Goal: Information Seeking & Learning: Learn about a topic

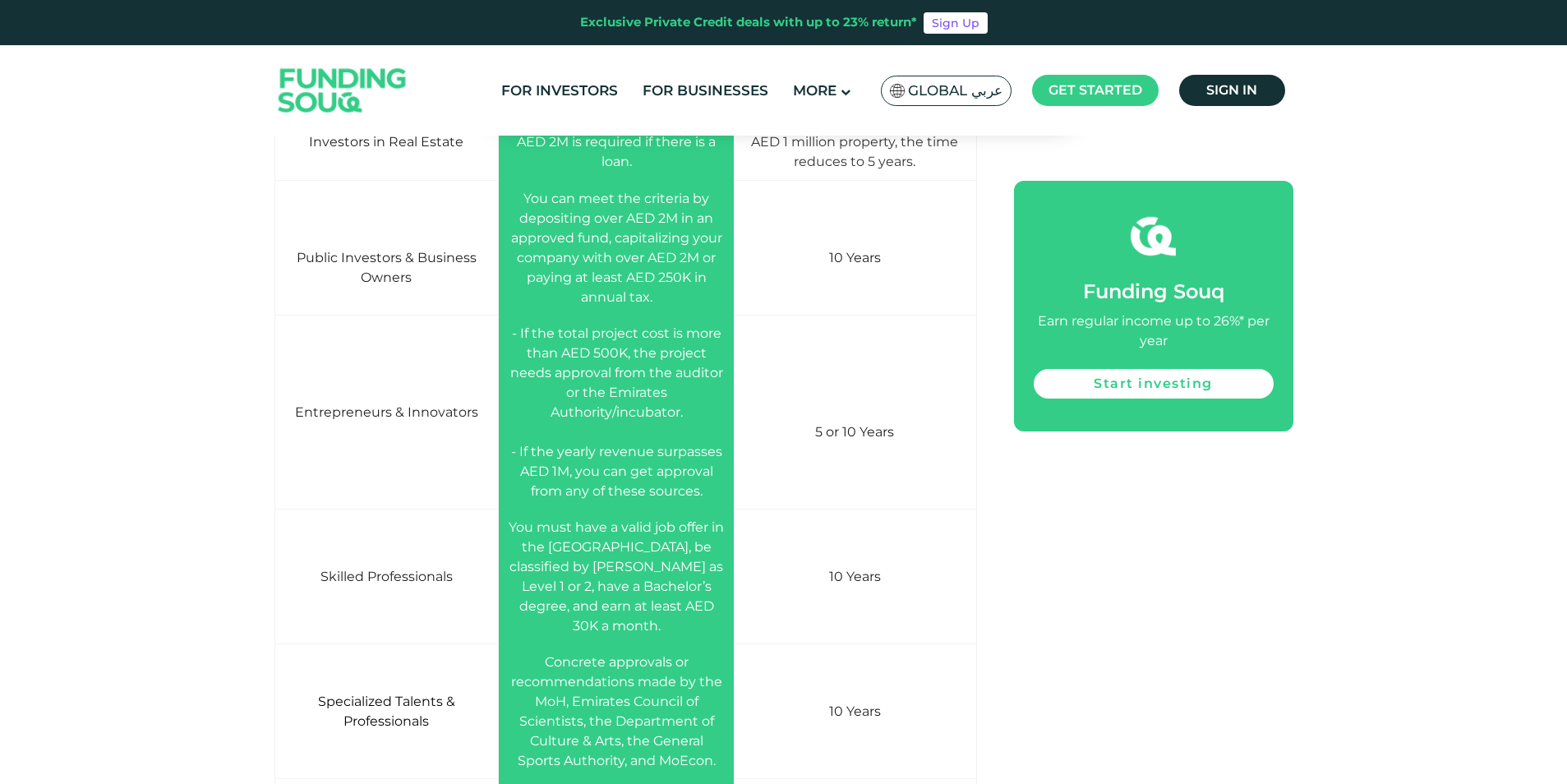
scroll to position [5633, 0]
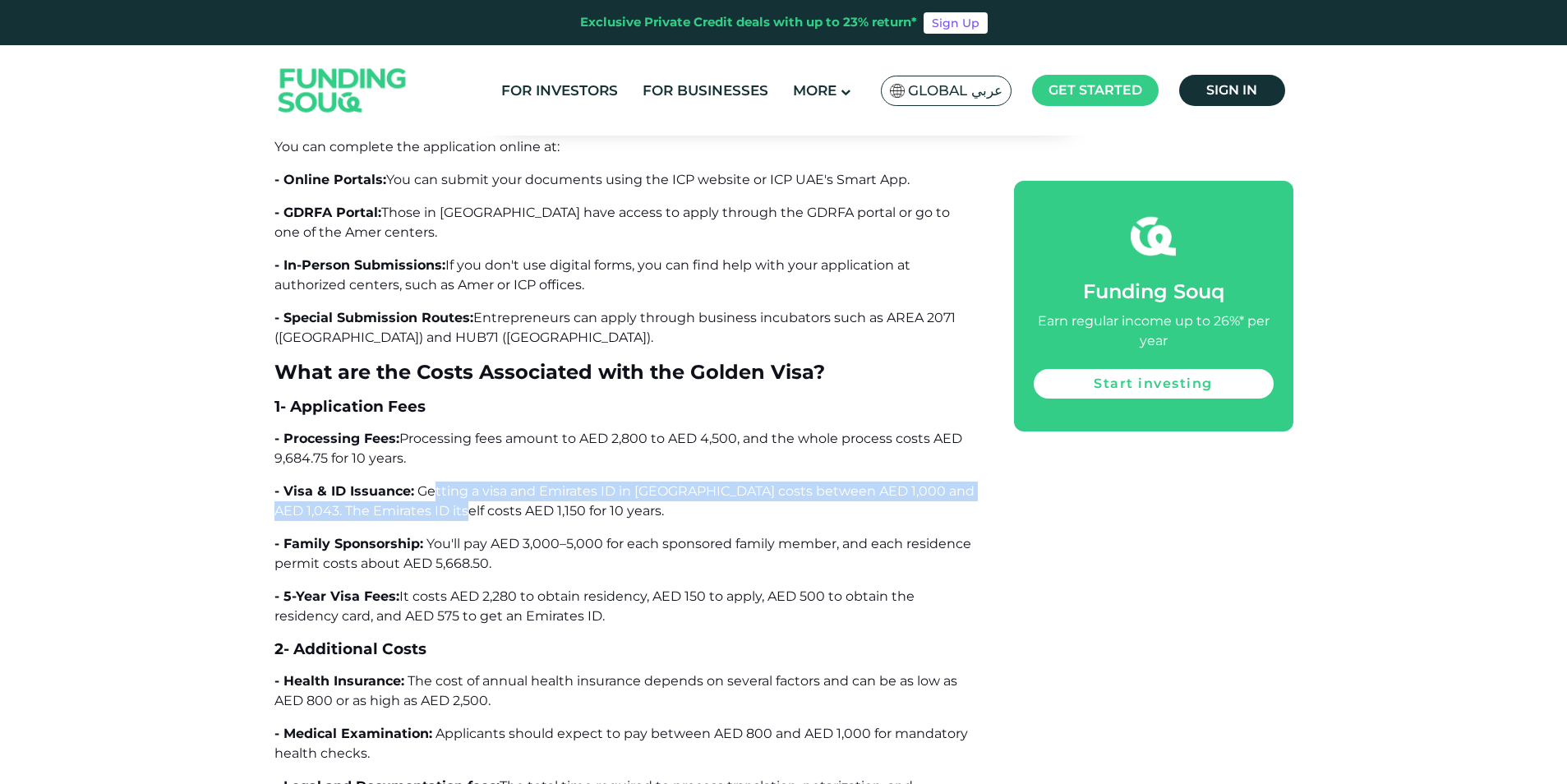
drag, startPoint x: 431, startPoint y: 382, endPoint x: 442, endPoint y: 408, distance: 28.2
click at [442, 482] on p "- Visa & ID Issuance: Getting a visa and Emirates ID in [GEOGRAPHIC_DATA] costs…" at bounding box center [626, 501] width 703 height 40
click at [435, 483] on span "Getting a visa and Emirates ID in [GEOGRAPHIC_DATA] costs between AED 1,000 and…" at bounding box center [624, 501] width 700 height 36
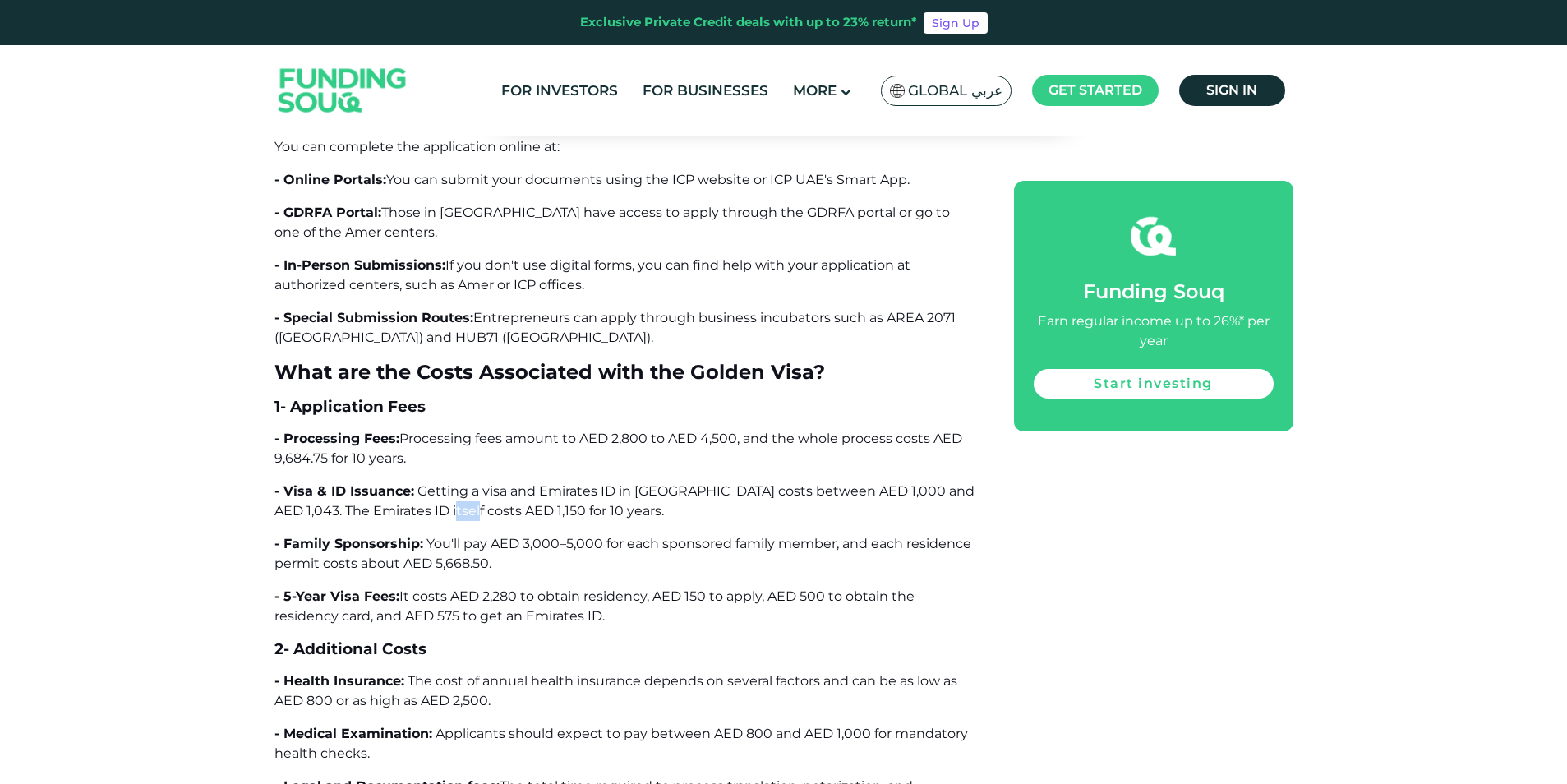
click at [435, 483] on span "Getting a visa and Emirates ID in [GEOGRAPHIC_DATA] costs between AED 1,000 and…" at bounding box center [624, 501] width 700 height 36
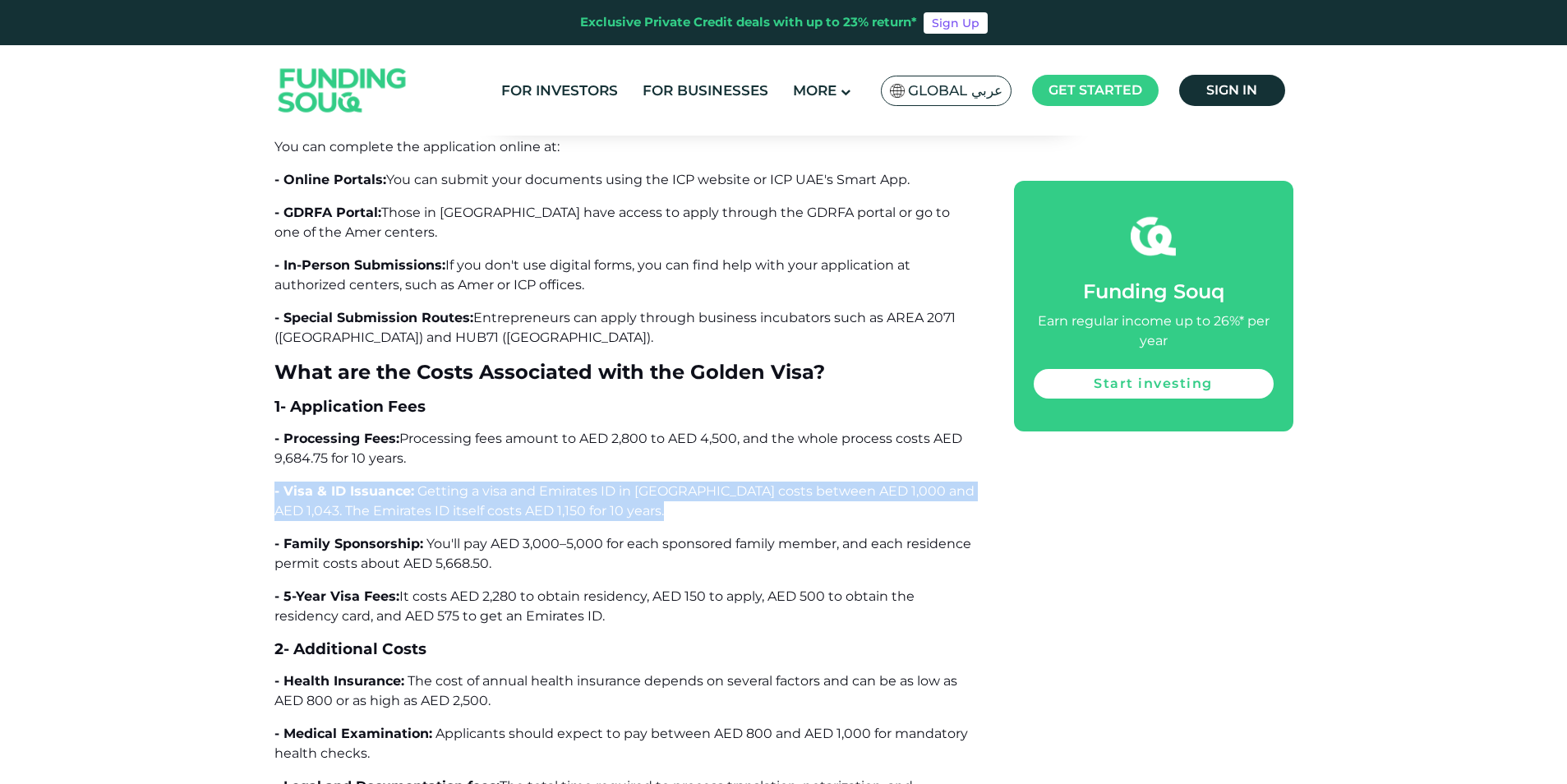
click at [435, 483] on span "Getting a visa and Emirates ID in [GEOGRAPHIC_DATA] costs between AED 1,000 and…" at bounding box center [624, 501] width 700 height 36
drag, startPoint x: 435, startPoint y: 411, endPoint x: 429, endPoint y: 395, distance: 17.1
click at [429, 483] on span "Getting a visa and Emirates ID in [GEOGRAPHIC_DATA] costs between AED 1,000 and…" at bounding box center [624, 501] width 700 height 36
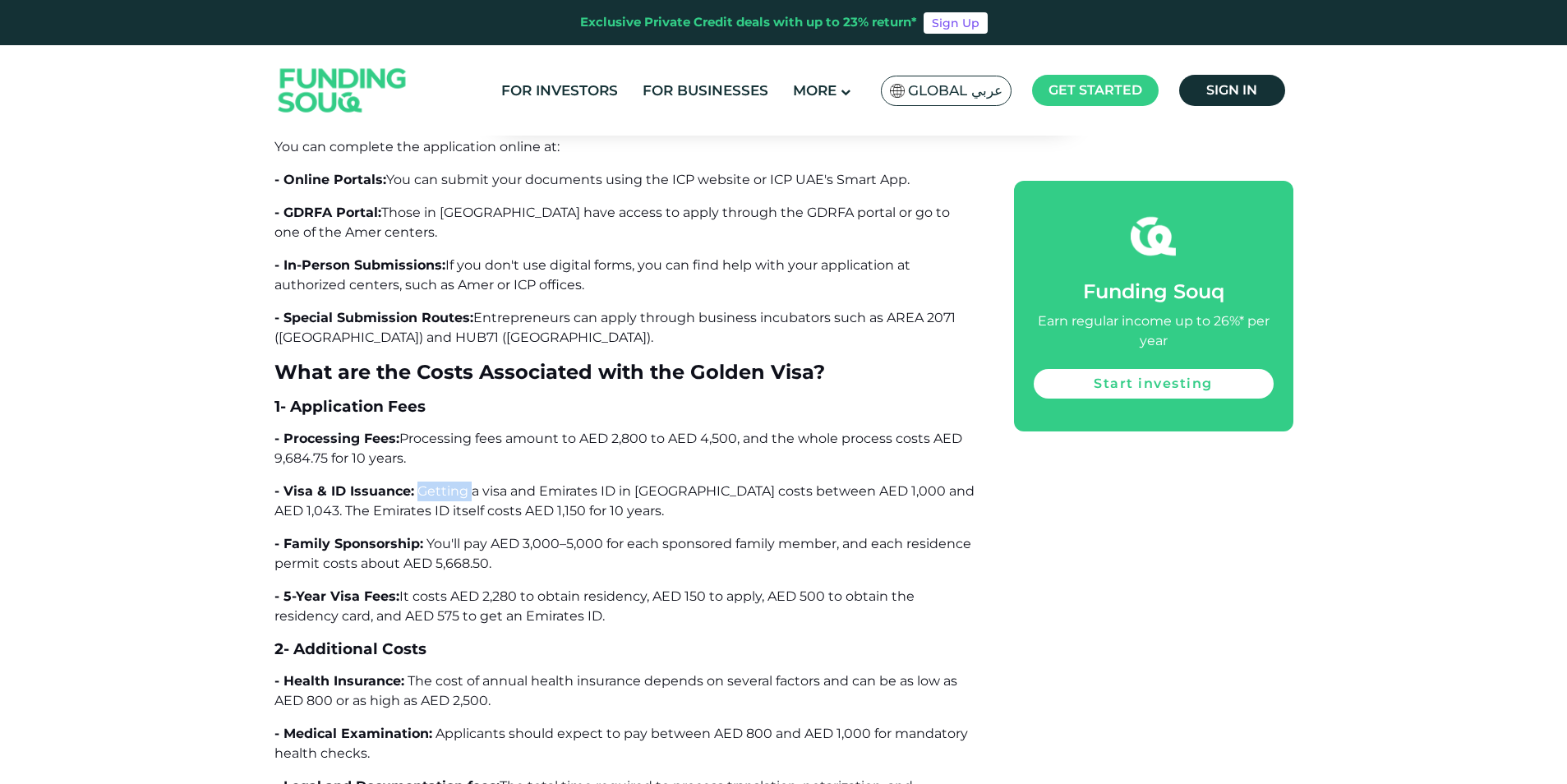
click at [429, 483] on span "Getting a visa and Emirates ID in [GEOGRAPHIC_DATA] costs between AED 1,000 and…" at bounding box center [624, 501] width 700 height 36
click at [426, 483] on span "Getting a visa and Emirates ID in [GEOGRAPHIC_DATA] costs between AED 1,000 and…" at bounding box center [624, 501] width 700 height 36
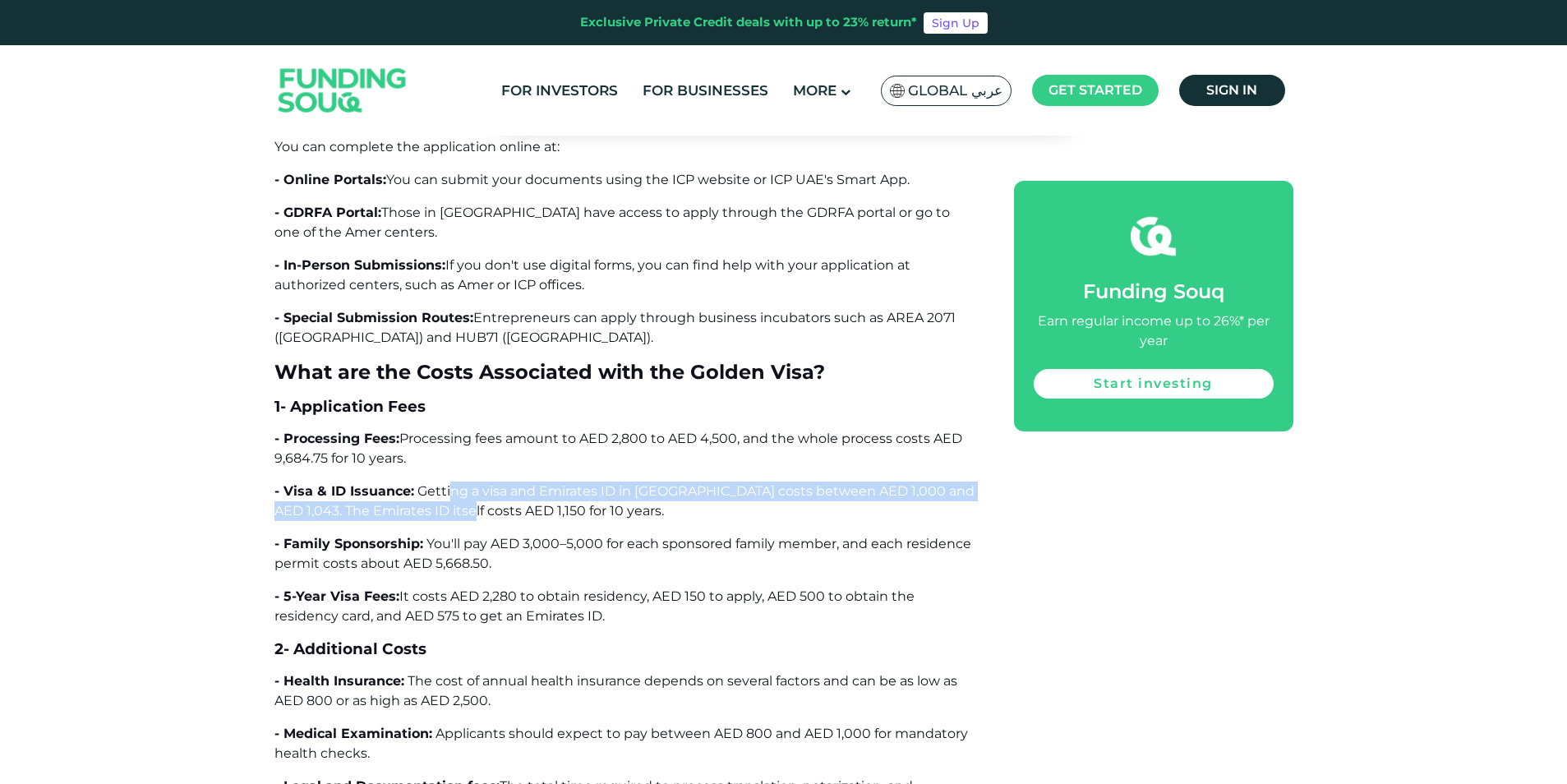
drag, startPoint x: 455, startPoint y: 409, endPoint x: 447, endPoint y: 376, distance: 34.0
drag, startPoint x: 443, startPoint y: 392, endPoint x: 460, endPoint y: 408, distance: 23.3
click at [460, 483] on span "Getting a visa and Emirates ID in [GEOGRAPHIC_DATA] costs between AED 1,000 and…" at bounding box center [624, 501] width 700 height 36
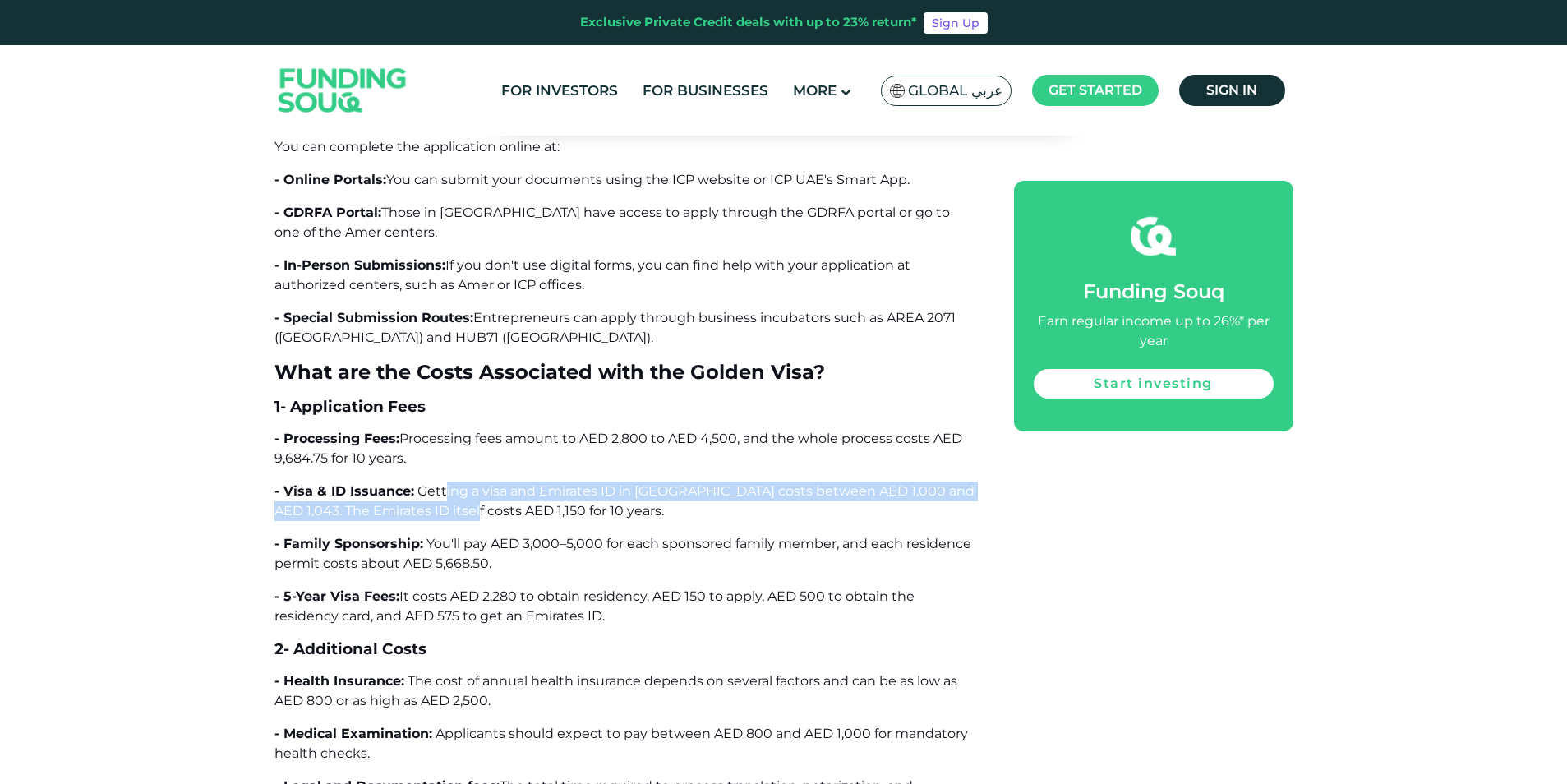
click at [460, 483] on span "Getting a visa and Emirates ID in [GEOGRAPHIC_DATA] costs between AED 1,000 and…" at bounding box center [624, 501] width 700 height 36
drag, startPoint x: 541, startPoint y: 412, endPoint x: 502, endPoint y: 398, distance: 41.4
click at [502, 483] on span "Getting a visa and Emirates ID in [GEOGRAPHIC_DATA] costs between AED 1,000 and…" at bounding box center [624, 501] width 700 height 36
drag, startPoint x: 502, startPoint y: 398, endPoint x: 504, endPoint y: 413, distance: 15.1
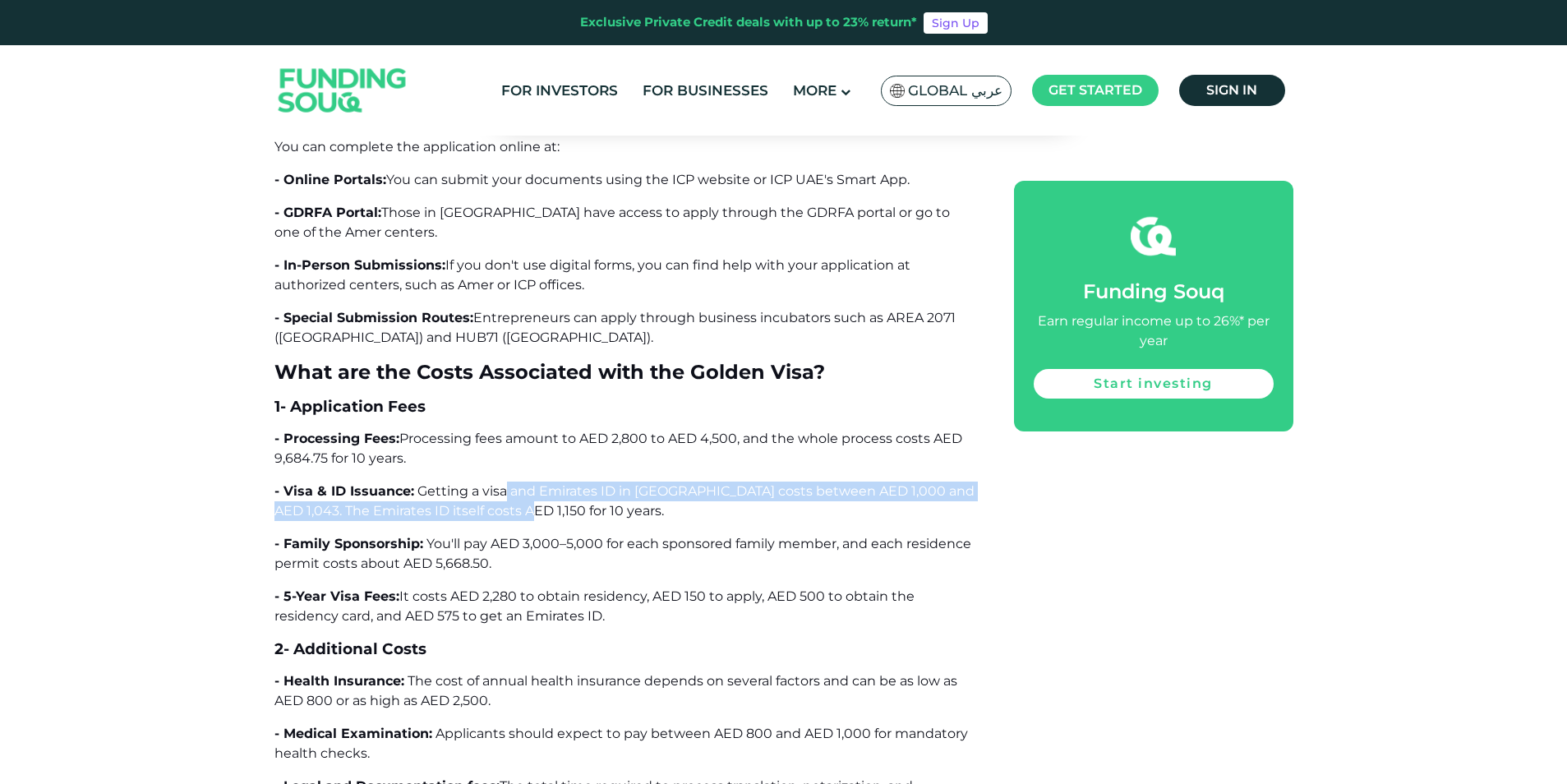
click at [504, 483] on span "Getting a visa and Emirates ID in [GEOGRAPHIC_DATA] costs between AED 1,000 and…" at bounding box center [624, 501] width 700 height 36
drag, startPoint x: 524, startPoint y: 409, endPoint x: 469, endPoint y: 395, distance: 56.8
click at [469, 483] on span "Getting a visa and Emirates ID in [GEOGRAPHIC_DATA] costs between AED 1,000 and…" at bounding box center [624, 501] width 700 height 36
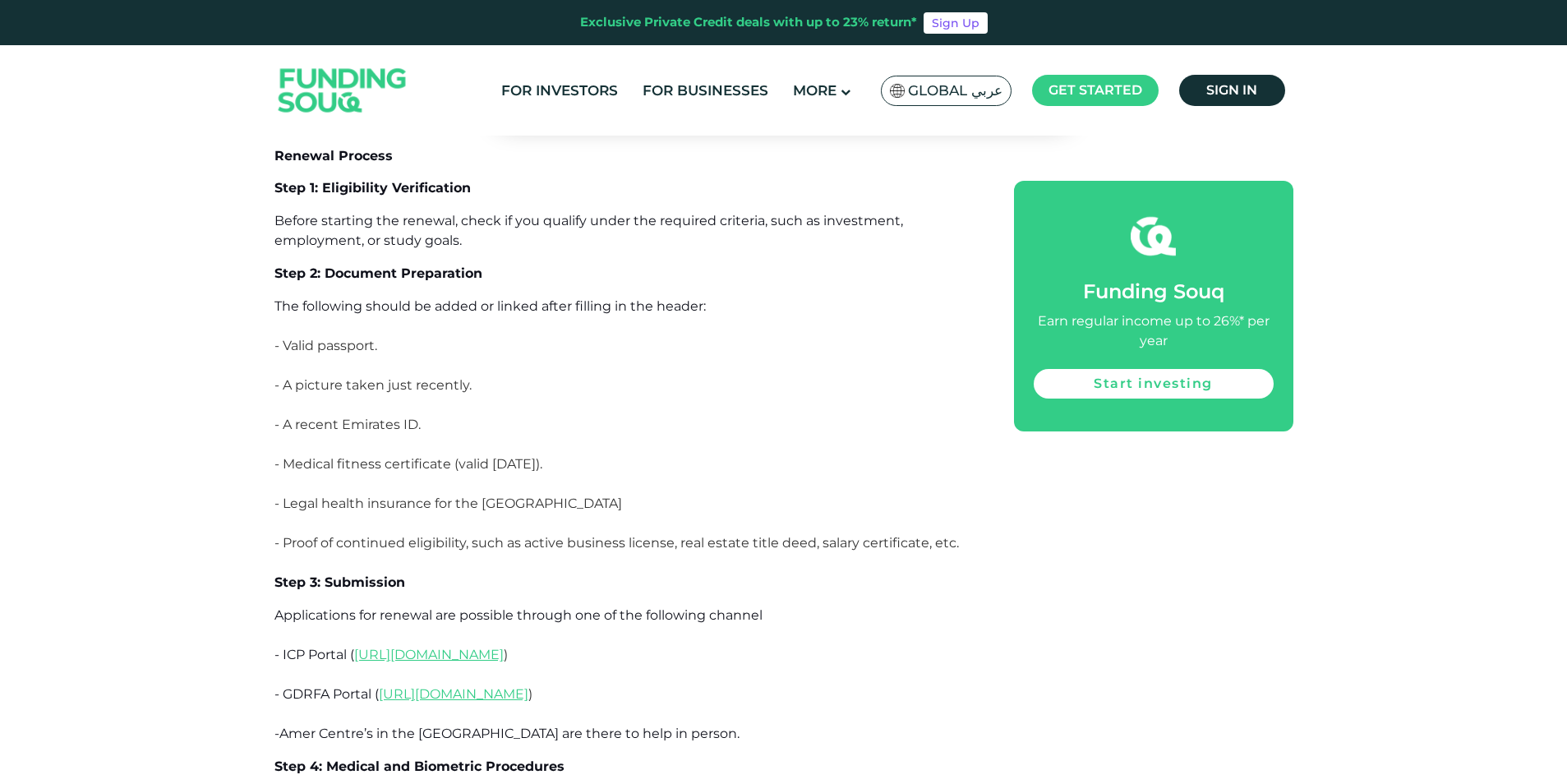
scroll to position [10248, 0]
drag, startPoint x: 322, startPoint y: 384, endPoint x: 474, endPoint y: 391, distance: 152.2
click at [474, 495] on p "- Legal health insurance for the [GEOGRAPHIC_DATA]" at bounding box center [626, 515] width 703 height 40
drag, startPoint x: 483, startPoint y: 385, endPoint x: 328, endPoint y: 378, distance: 155.2
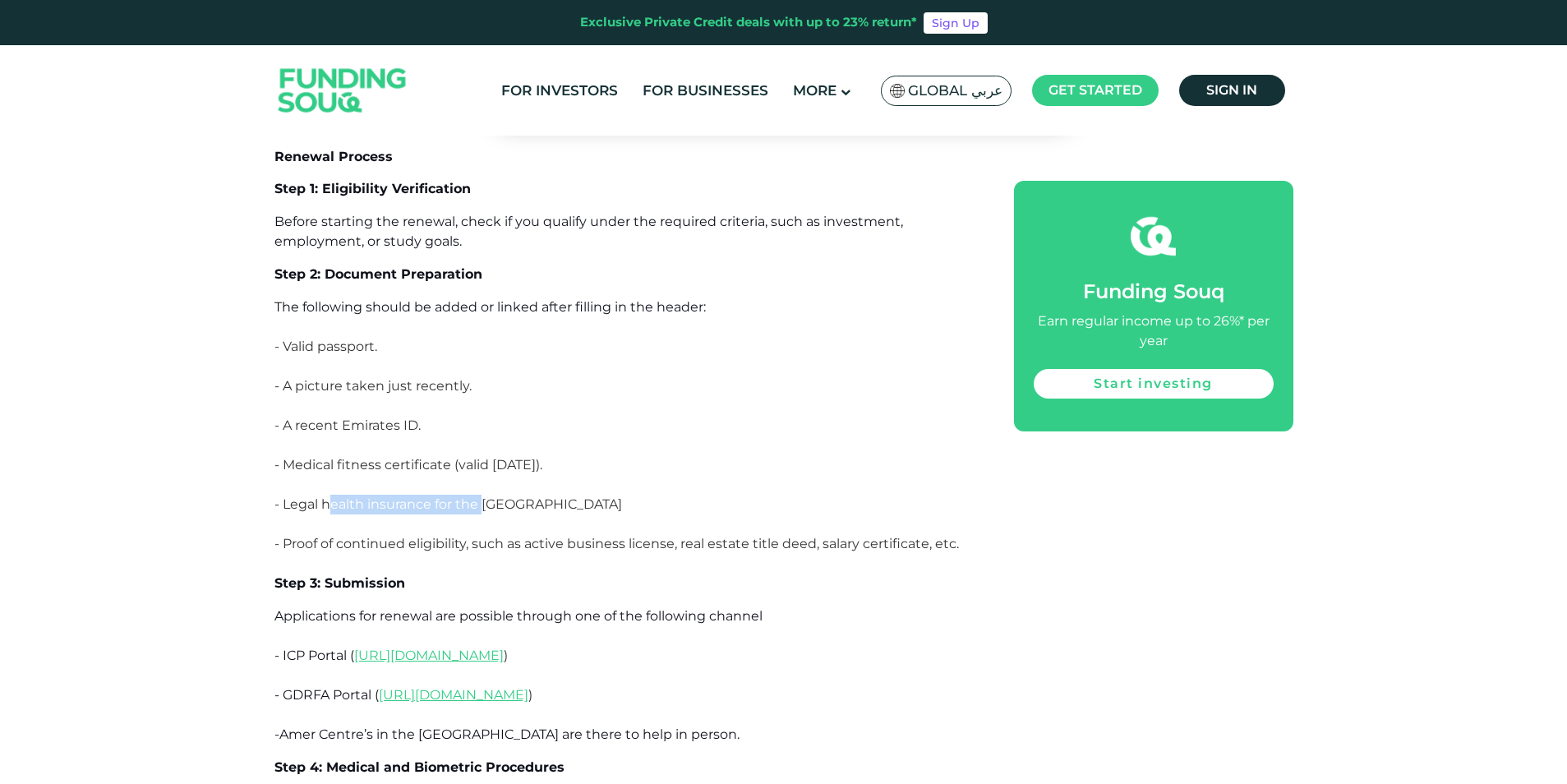
click at [328, 495] on p "- Legal health insurance for the [GEOGRAPHIC_DATA]" at bounding box center [626, 515] width 703 height 40
drag, startPoint x: 322, startPoint y: 377, endPoint x: 414, endPoint y: 383, distance: 92.2
click at [414, 495] on p "- Legal health insurance for the [GEOGRAPHIC_DATA]" at bounding box center [626, 515] width 703 height 40
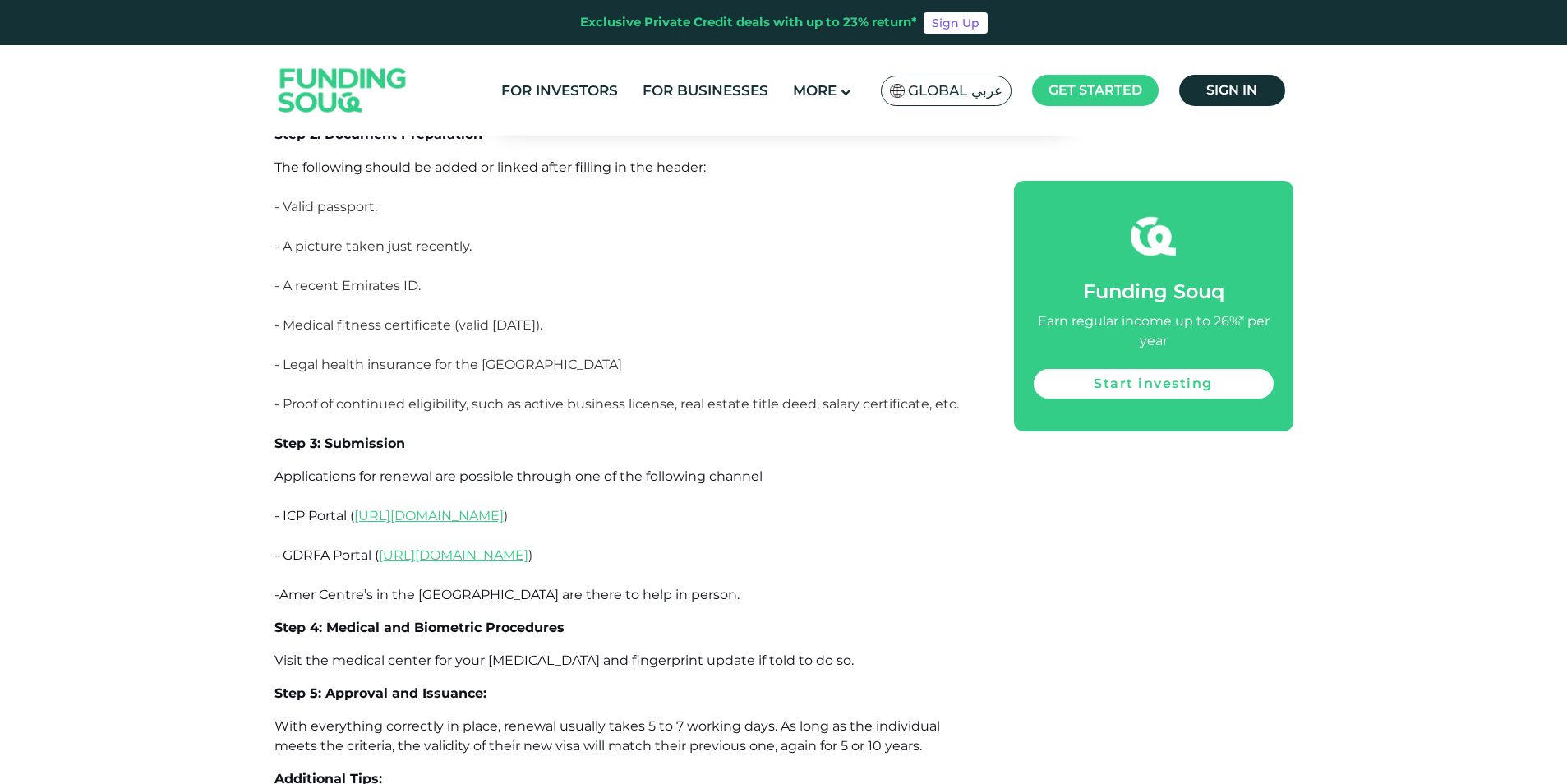
scroll to position [10389, 0]
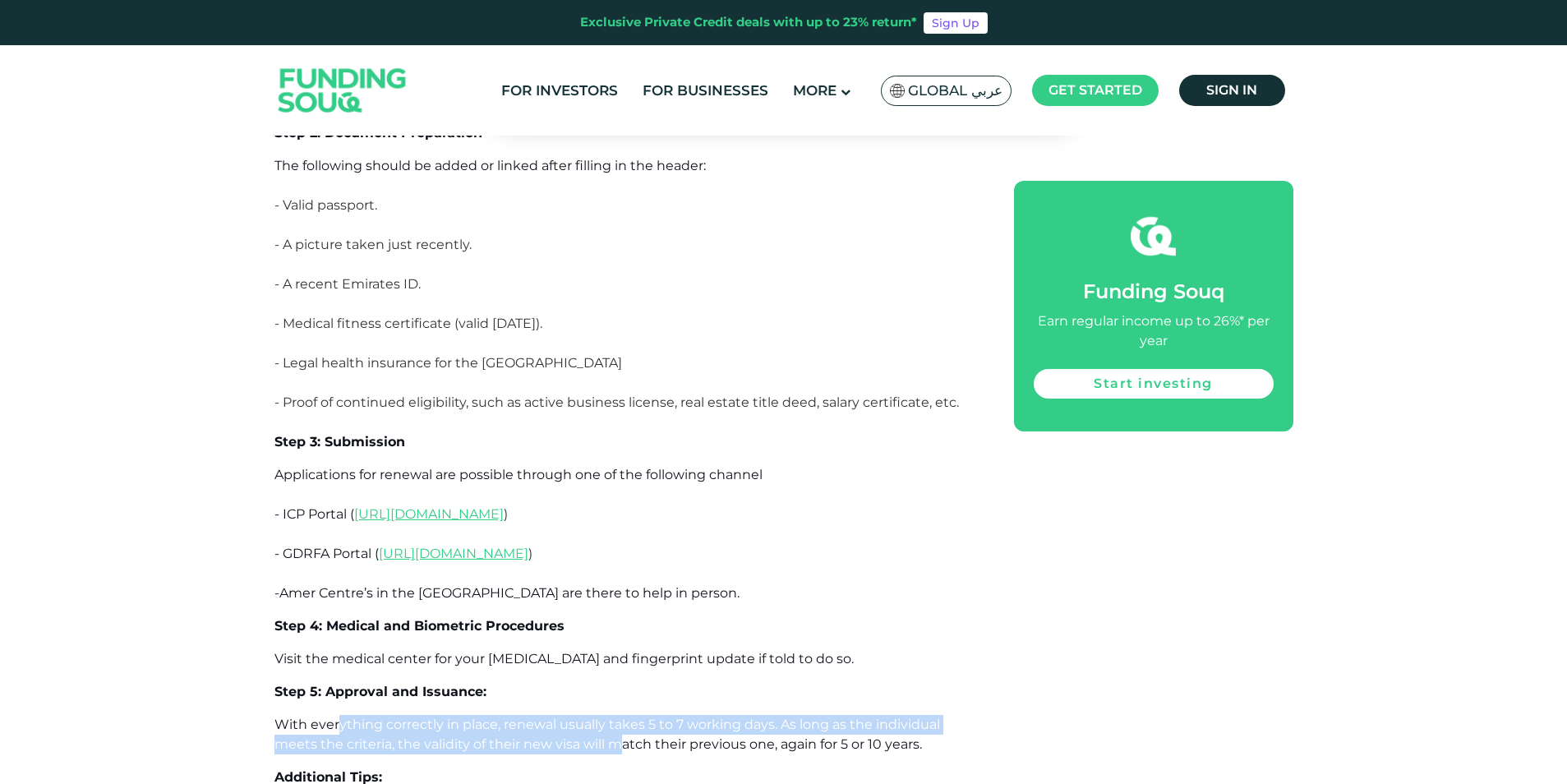
drag, startPoint x: 337, startPoint y: 606, endPoint x: 641, endPoint y: 621, distance: 304.4
click at [641, 716] on span "With everything correctly in place, renewal usually takes 5 to 7 working days. …" at bounding box center [607, 734] width 665 height 36
drag, startPoint x: 641, startPoint y: 621, endPoint x: 446, endPoint y: 596, distance: 196.6
click at [446, 716] on span "With everything correctly in place, renewal usually takes 5 to 7 working days. …" at bounding box center [607, 734] width 665 height 36
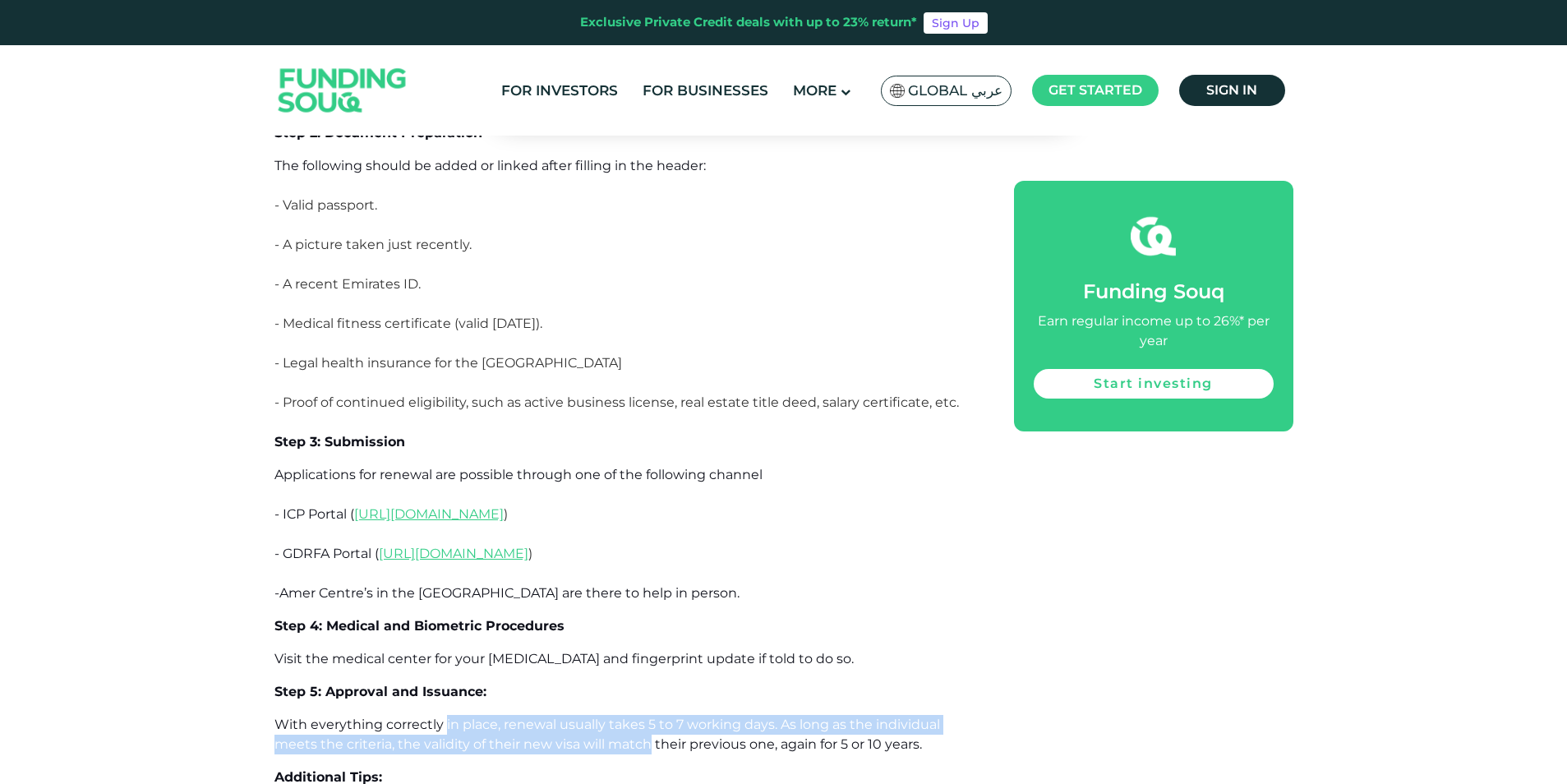
click at [446, 716] on span "With everything correctly in place, renewal usually takes 5 to 7 working days. …" at bounding box center [607, 734] width 665 height 36
drag, startPoint x: 307, startPoint y: 605, endPoint x: 577, endPoint y: 615, distance: 270.2
click at [577, 716] on span "With everything correctly in place, renewal usually takes 5 to 7 working days. …" at bounding box center [607, 734] width 665 height 36
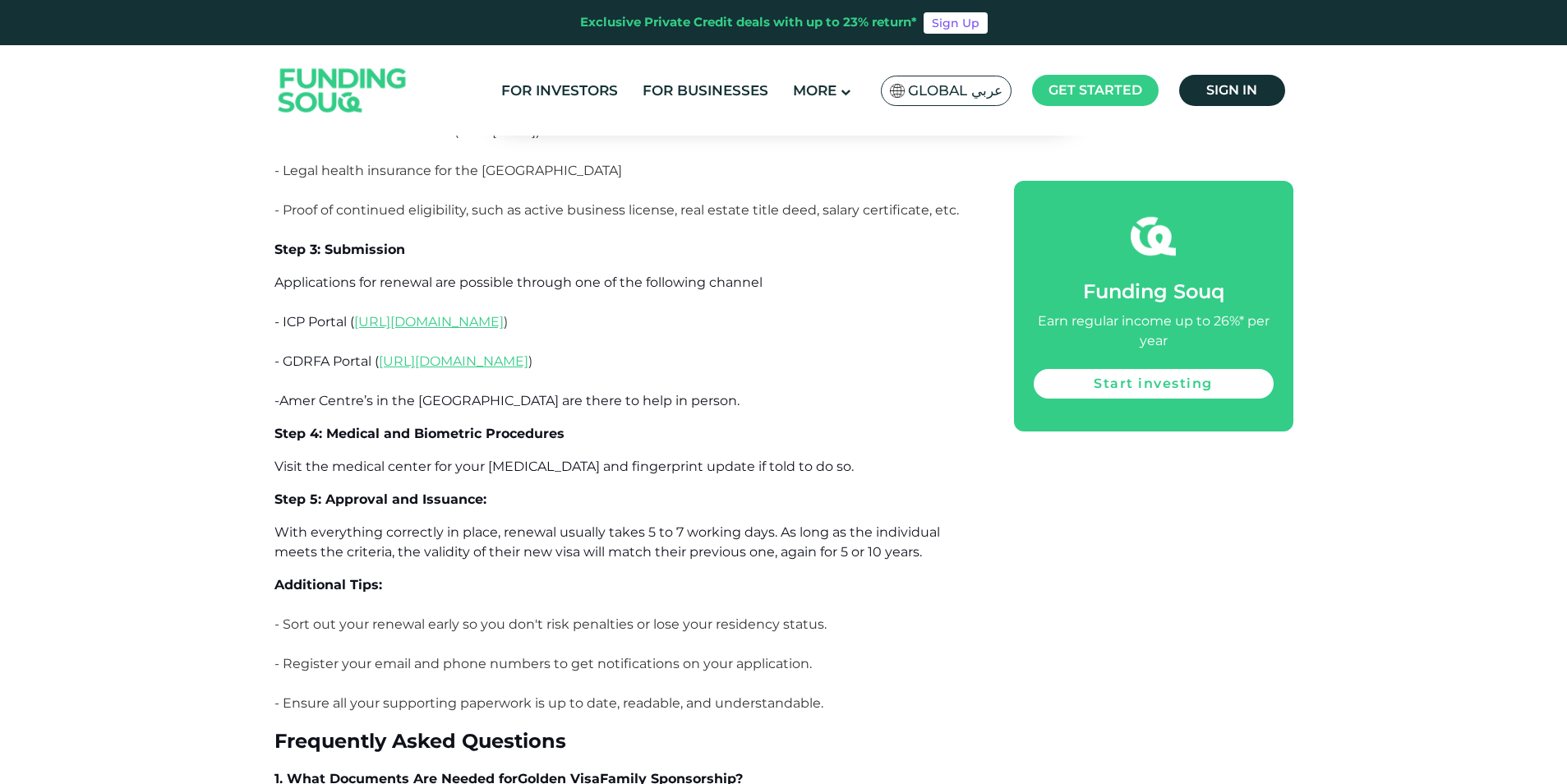
scroll to position [10582, 0]
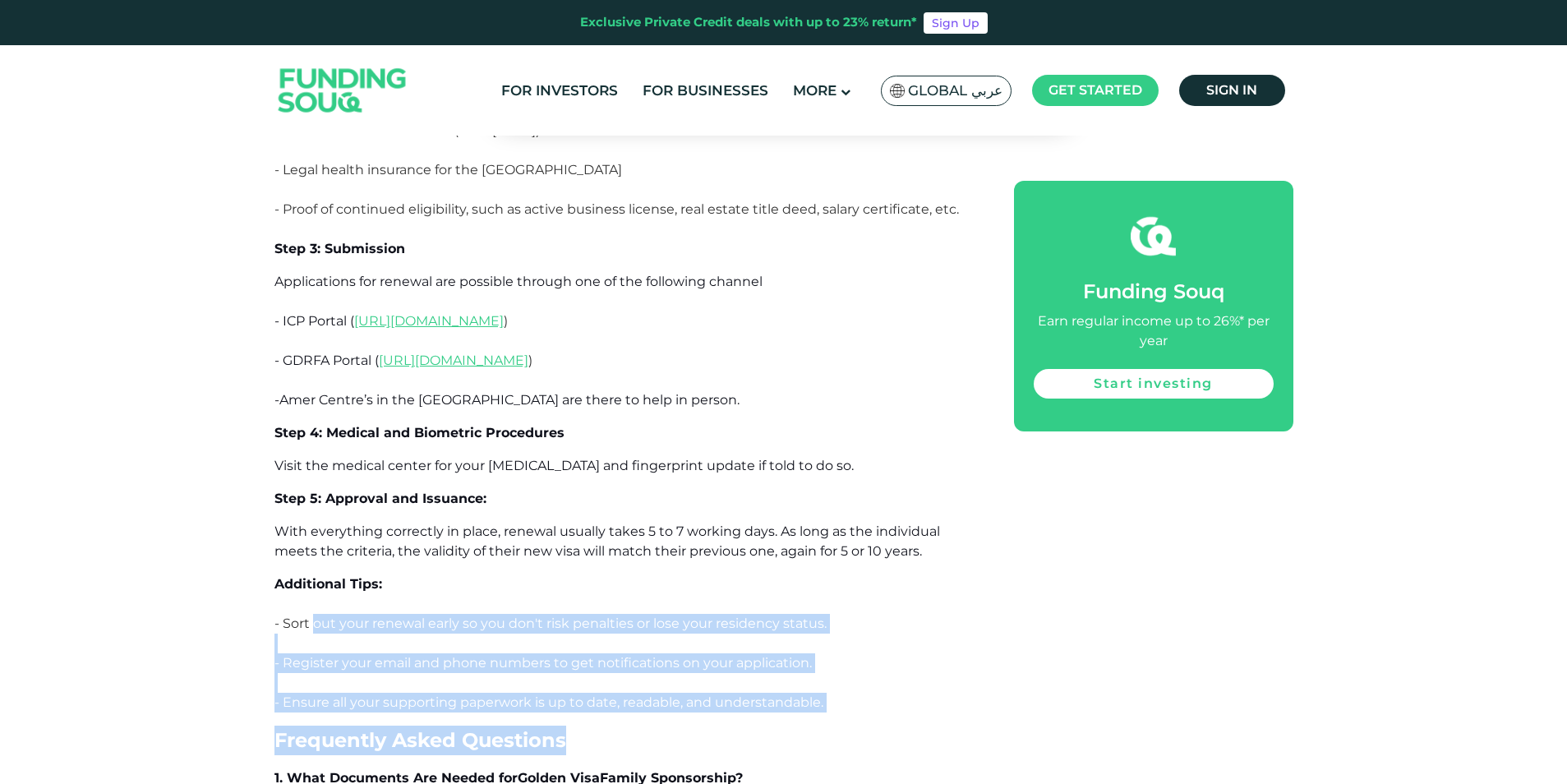
drag, startPoint x: 312, startPoint y: 497, endPoint x: 618, endPoint y: 597, distance: 321.9
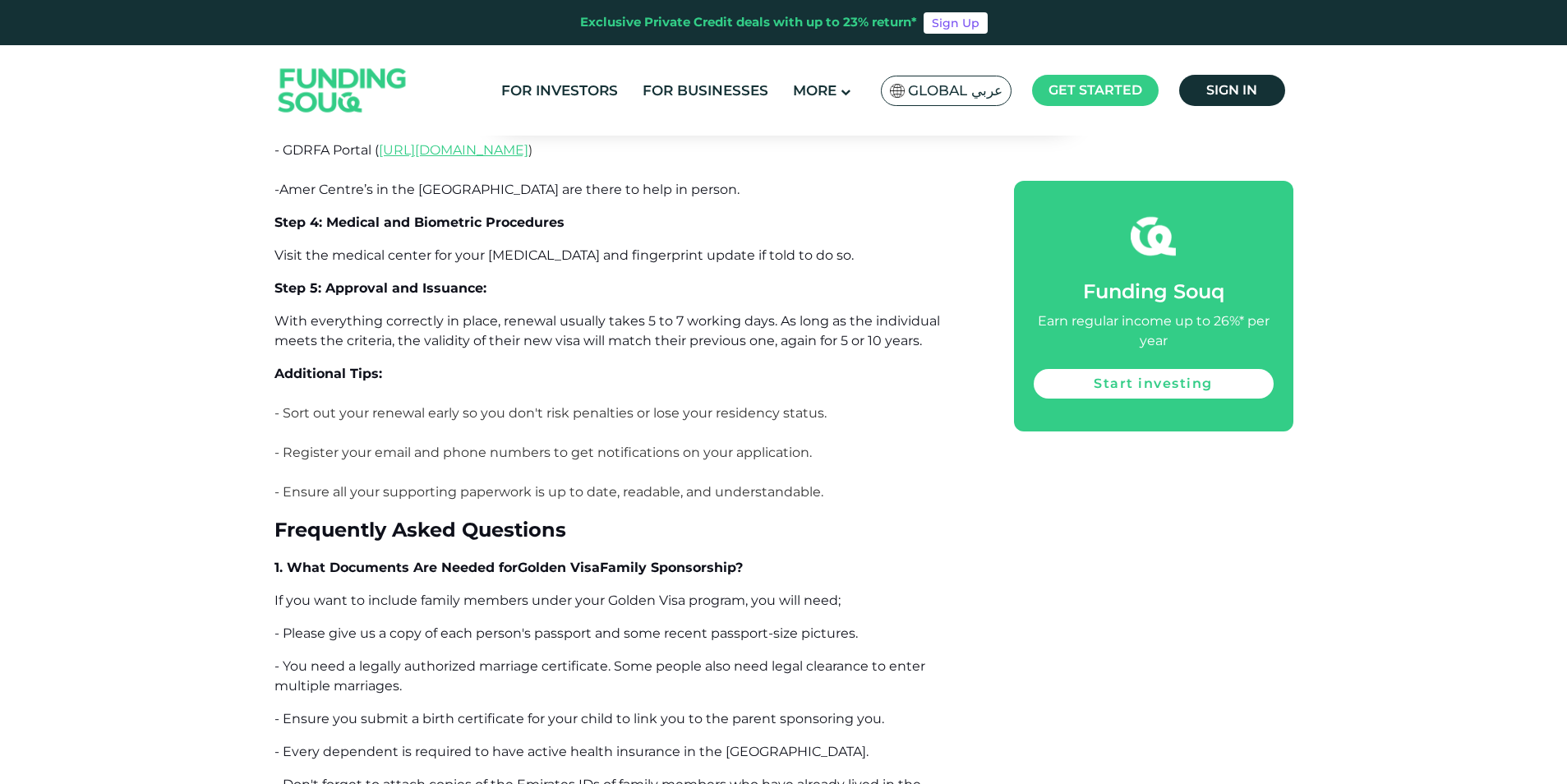
scroll to position [10796, 0]
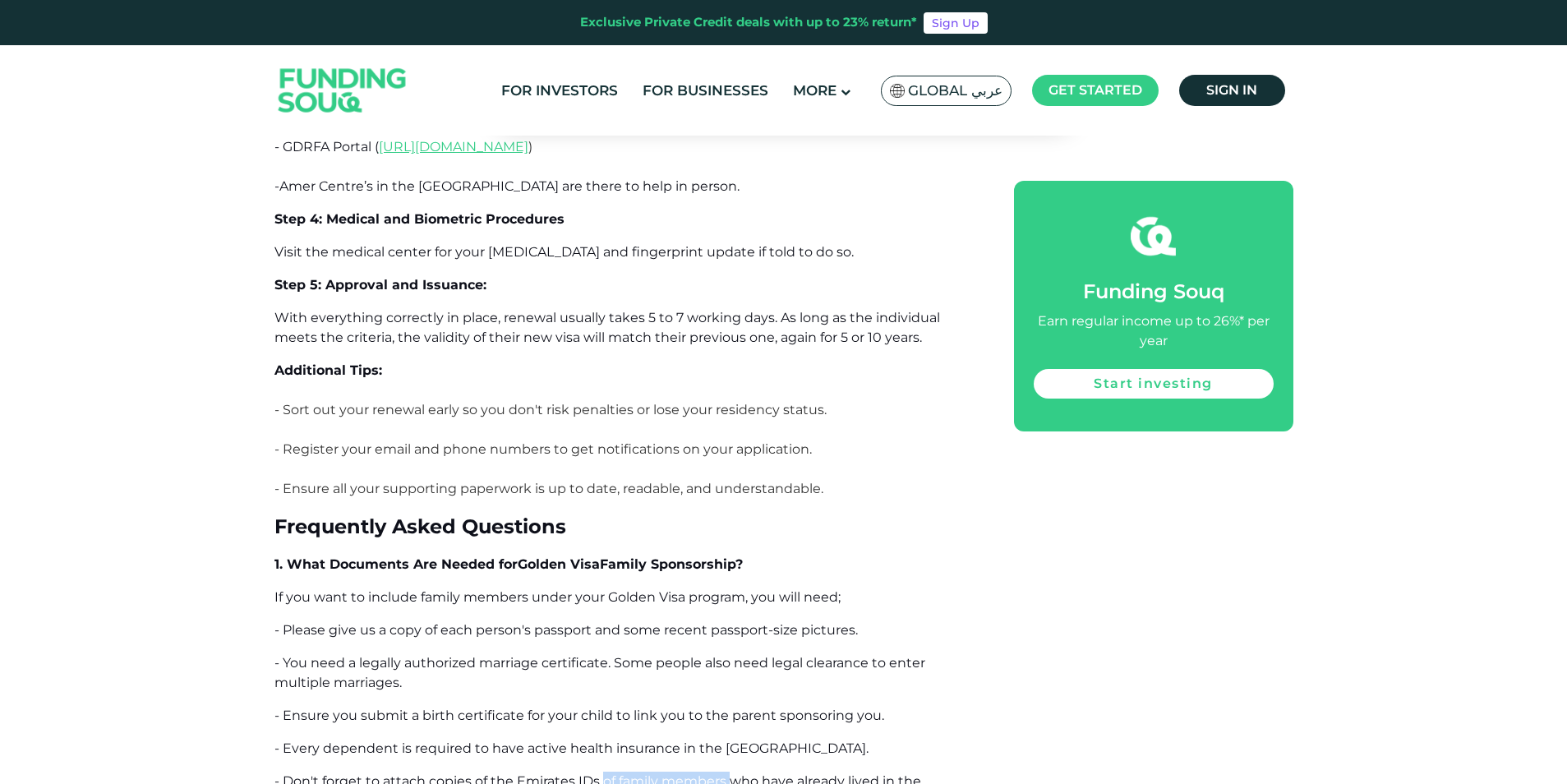
drag, startPoint x: 602, startPoint y: 656, endPoint x: 731, endPoint y: 659, distance: 129.0
click at [731, 773] on span "- Don't forget to attach copies of the Emirates IDs of family members who have …" at bounding box center [598, 791] width 646 height 36
drag, startPoint x: 731, startPoint y: 659, endPoint x: 545, endPoint y: 641, distance: 186.9
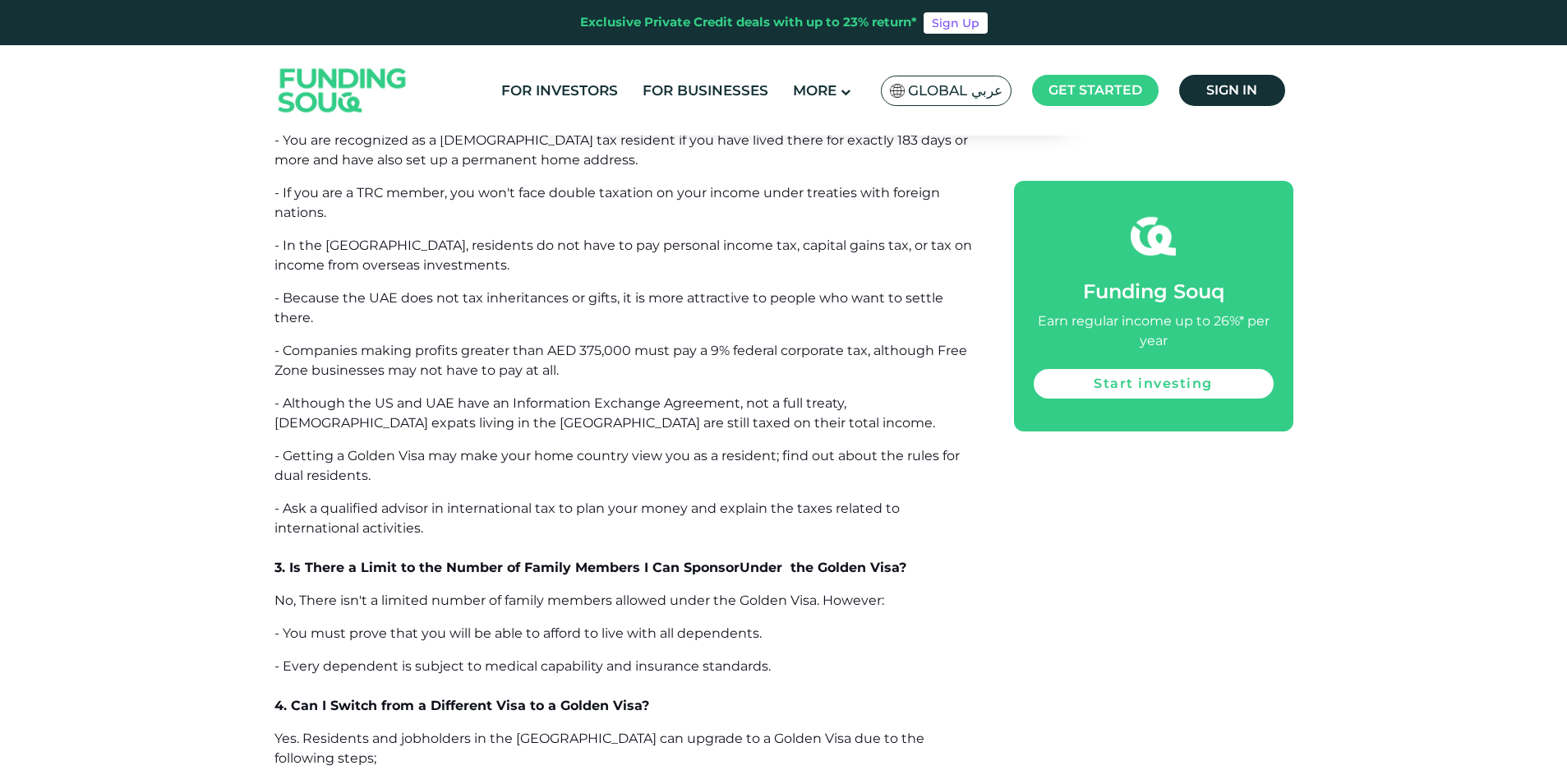
scroll to position [11746, 0]
drag, startPoint x: 333, startPoint y: 503, endPoint x: 550, endPoint y: 511, distance: 217.1
click at [550, 696] on span "4. Can I Switch from a Different Visa to a Golden Visa?" at bounding box center [461, 704] width 374 height 16
drag, startPoint x: 550, startPoint y: 511, endPoint x: 457, endPoint y: 530, distance: 94.9
click at [457, 729] on span "Yes. Residents and jobholders in the [GEOGRAPHIC_DATA] can upgrade to a Golden …" at bounding box center [599, 747] width 650 height 36
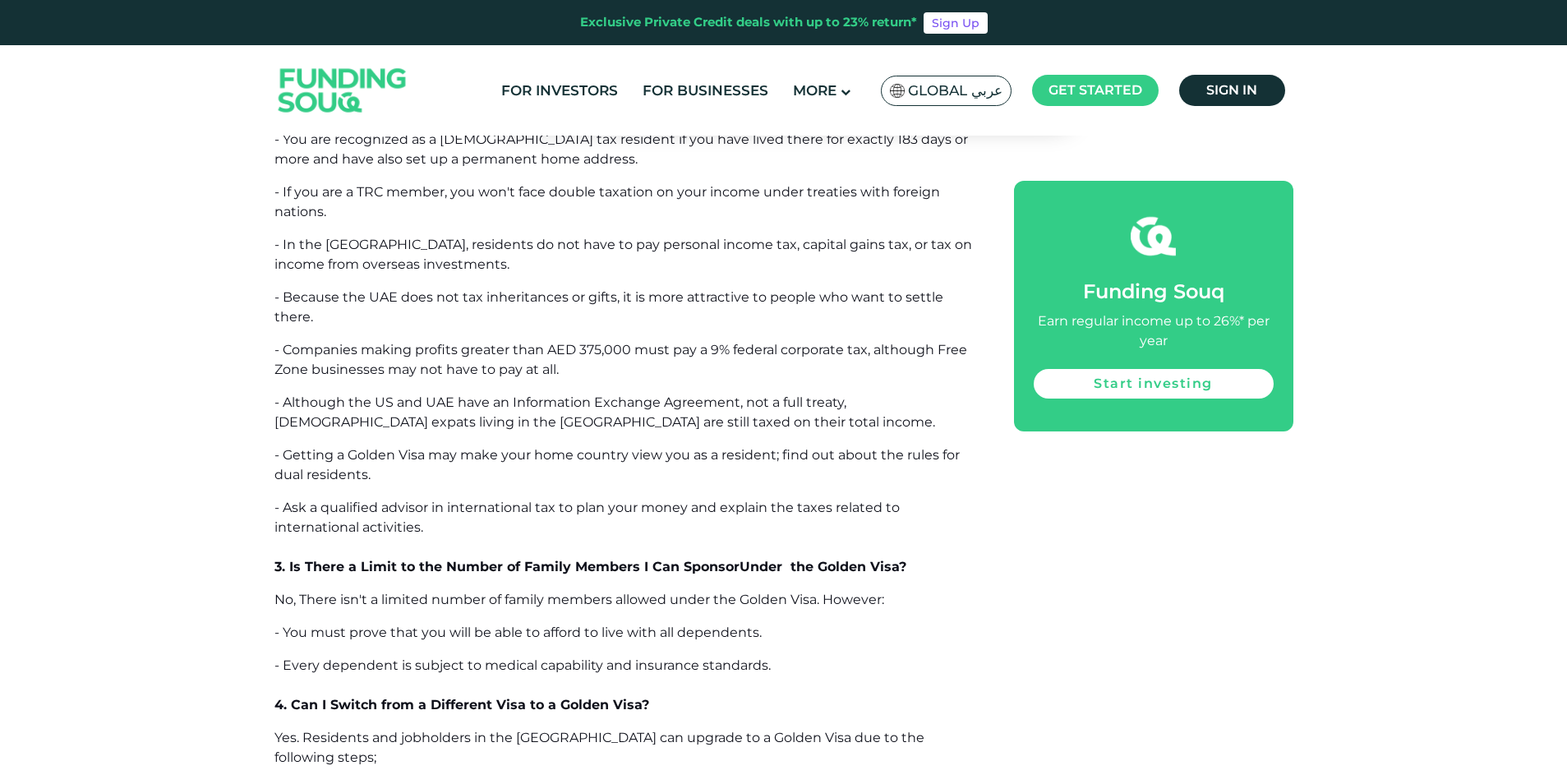
drag, startPoint x: 469, startPoint y: 668, endPoint x: 709, endPoint y: 676, distance: 240.1
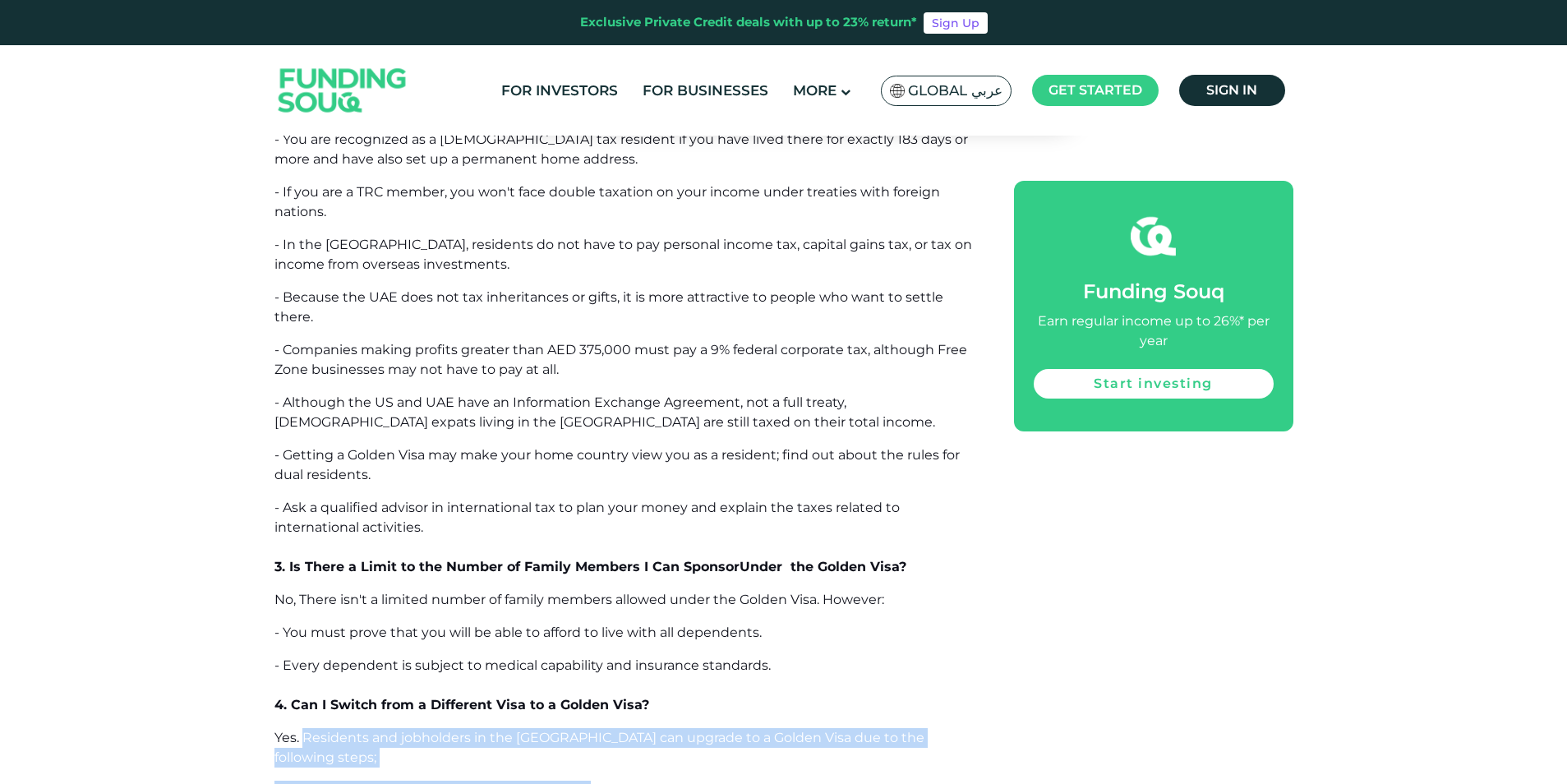
drag, startPoint x: 709, startPoint y: 676, endPoint x: 319, endPoint y: 533, distance: 415.4
click at [319, 729] on span "Yes. Residents and jobholders in the [GEOGRAPHIC_DATA] can upgrade to a Golden …" at bounding box center [599, 747] width 650 height 36
drag, startPoint x: 319, startPoint y: 533, endPoint x: 638, endPoint y: 656, distance: 341.9
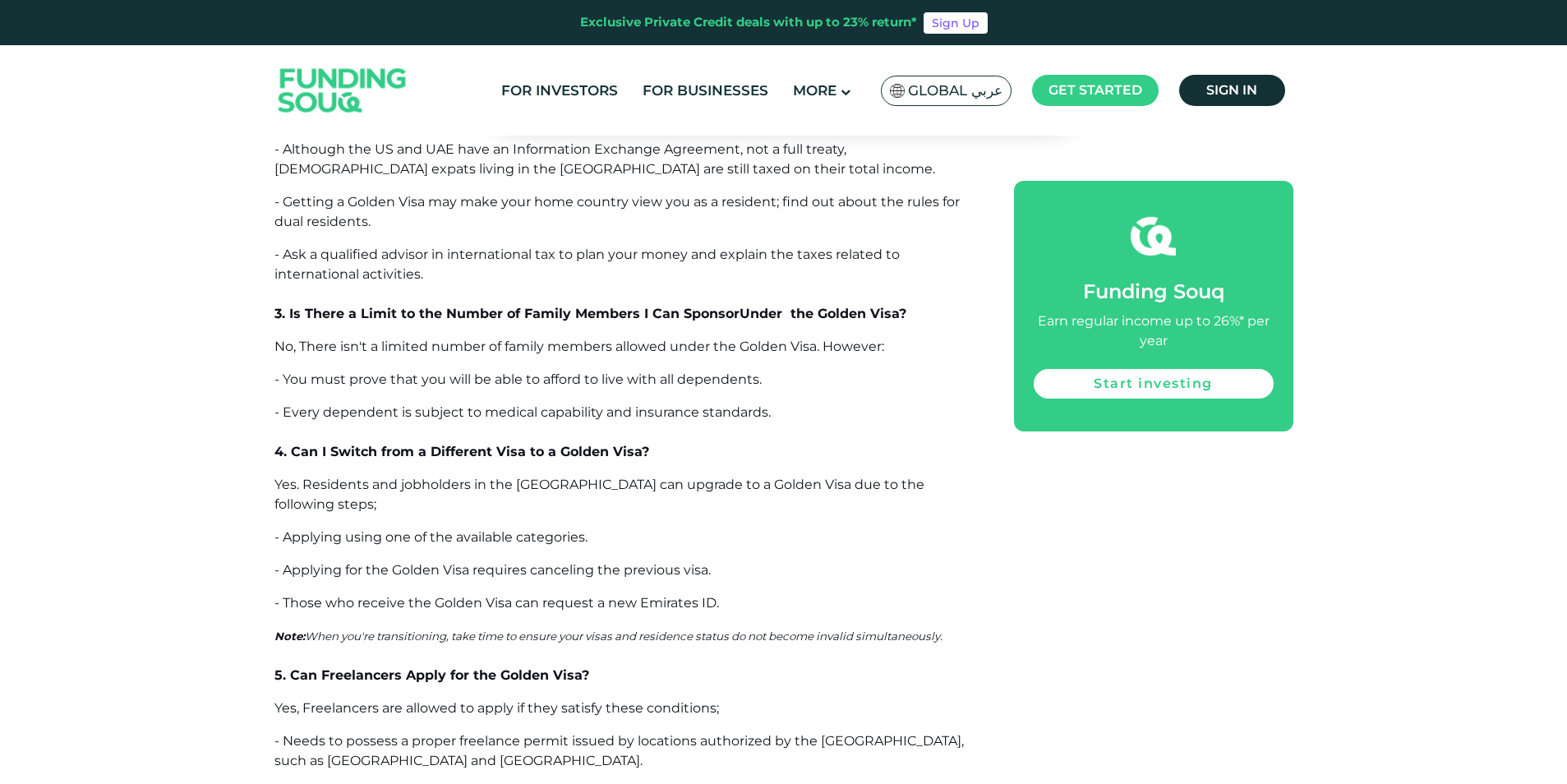
scroll to position [12030, 0]
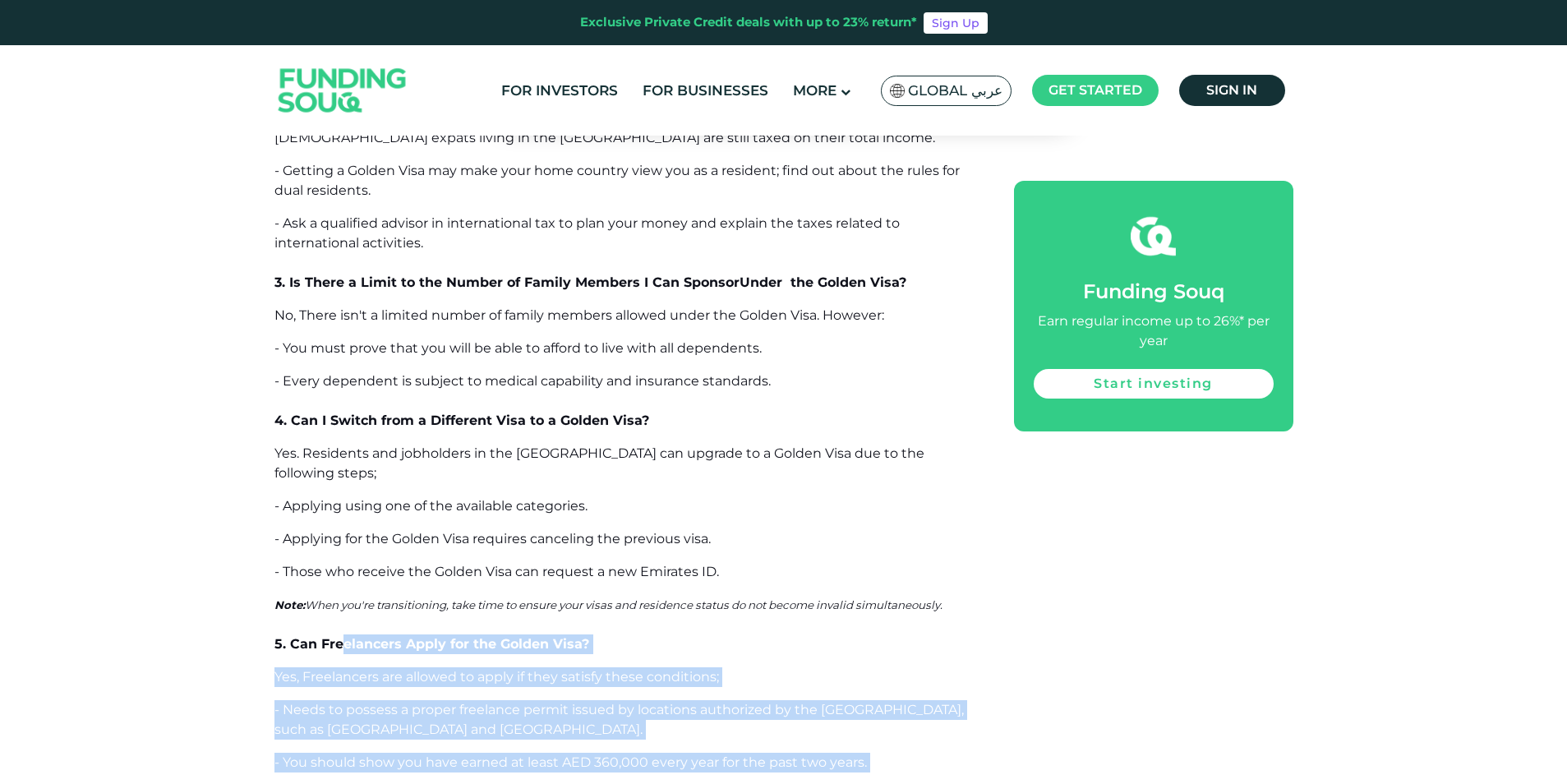
drag, startPoint x: 345, startPoint y: 423, endPoint x: 533, endPoint y: 696, distance: 331.5
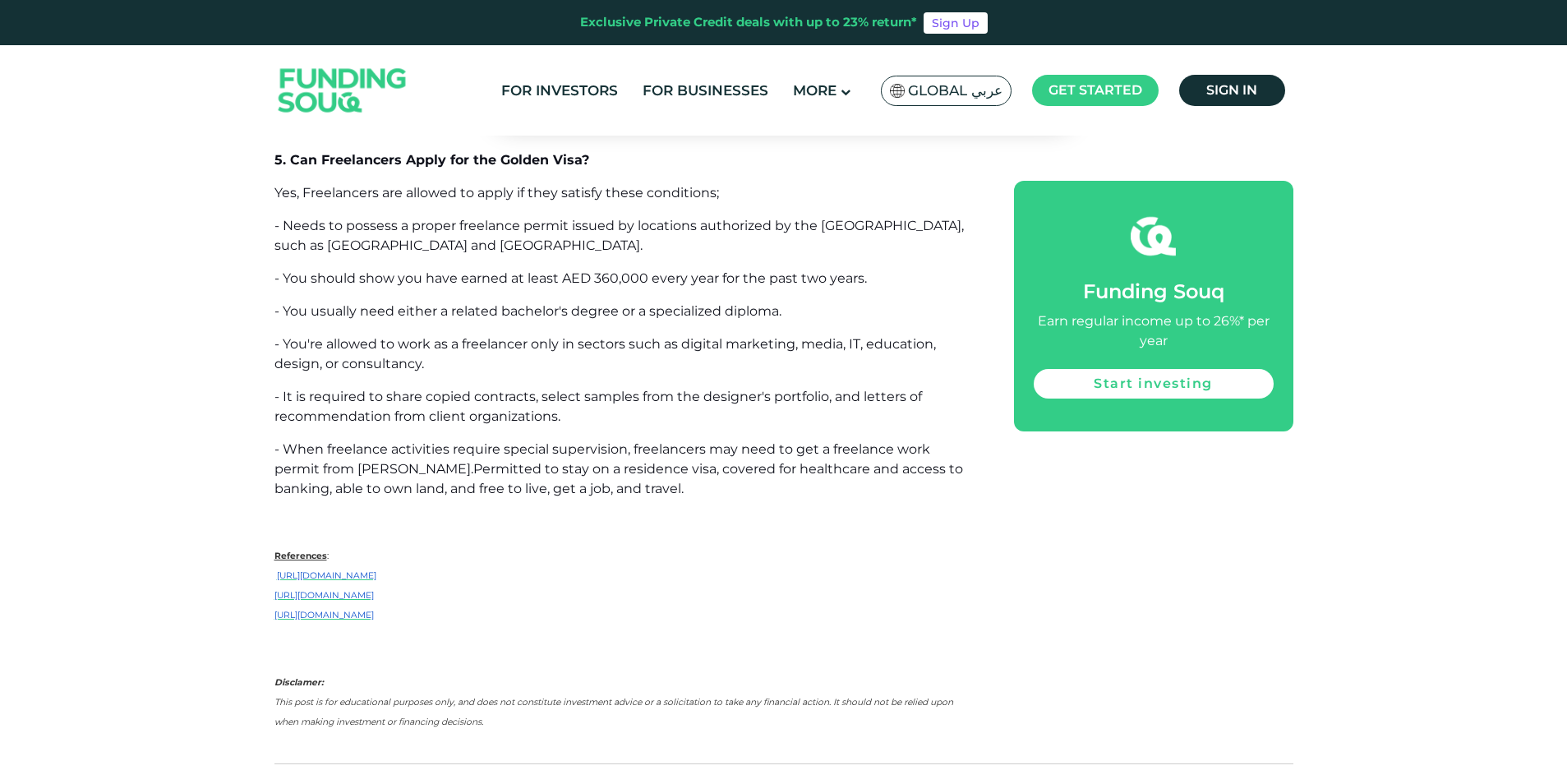
scroll to position [12518, 0]
